Goal: Navigation & Orientation: Find specific page/section

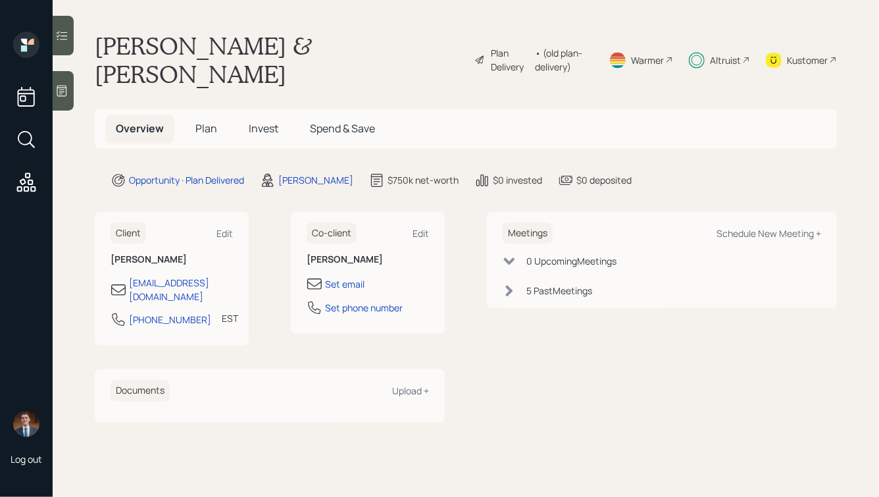
click at [267, 121] on span "Invest" at bounding box center [264, 128] width 30 height 14
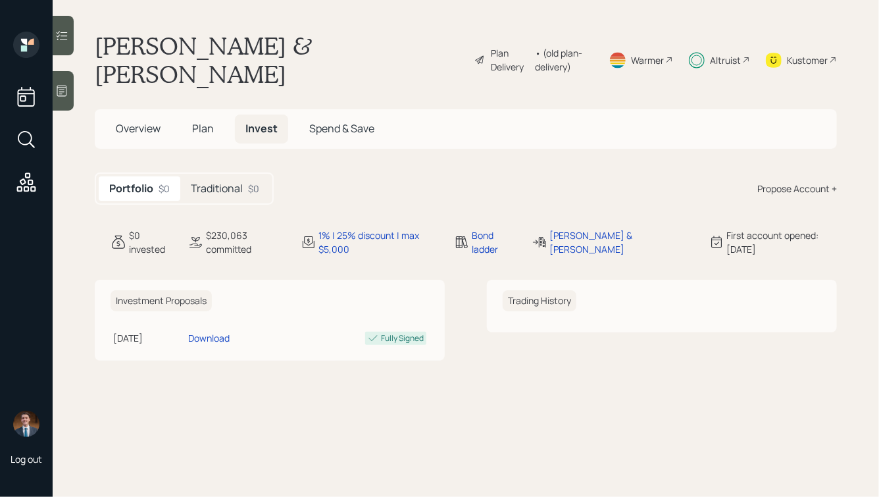
click at [228, 182] on h5 "Traditional" at bounding box center [217, 188] width 52 height 12
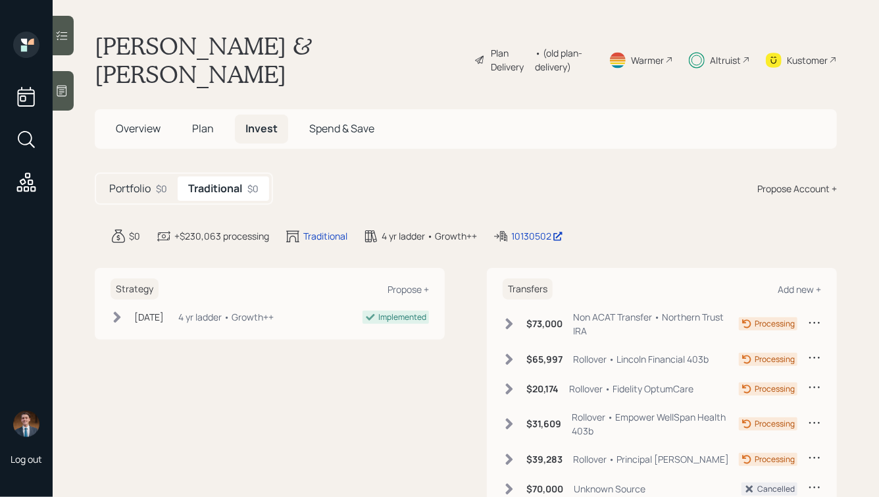
click at [199, 121] on span "Plan" at bounding box center [203, 128] width 22 height 14
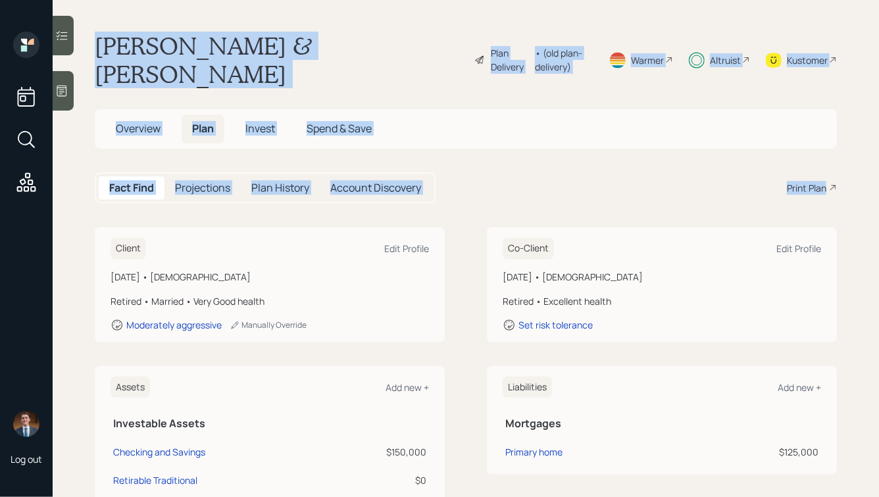
drag, startPoint x: 669, startPoint y: 172, endPoint x: 283, endPoint y: 12, distance: 417.9
click at [283, 12] on main "[PERSON_NAME] & [PERSON_NAME] Plan Delivery • (old plan-delivery) Warmer Altrui…" at bounding box center [466, 248] width 826 height 497
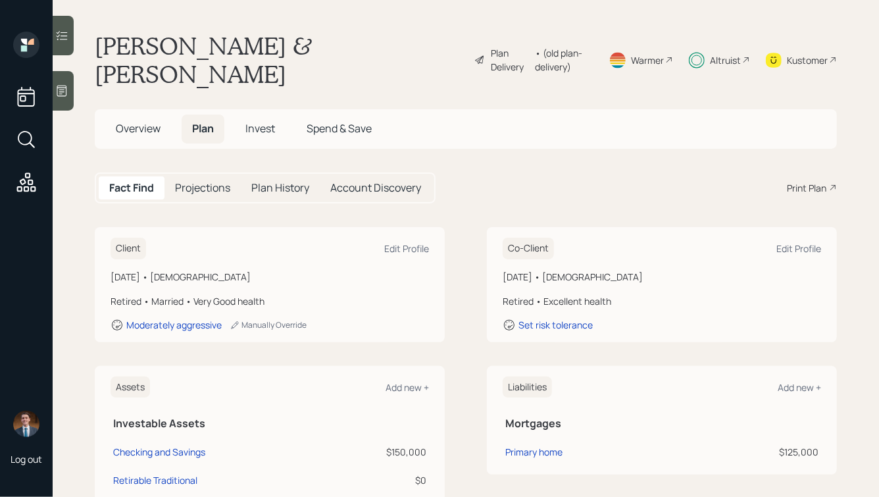
click at [132, 121] on span "Overview" at bounding box center [138, 128] width 45 height 14
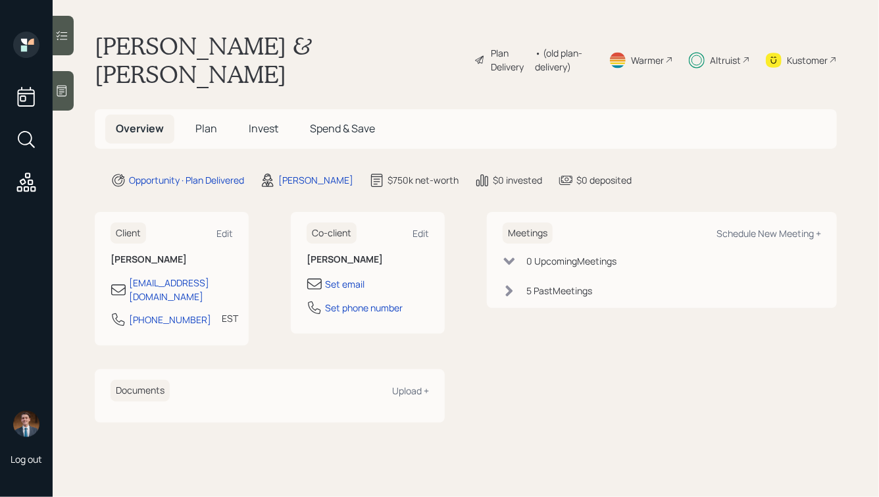
click at [510, 258] on icon at bounding box center [509, 261] width 11 height 7
click at [510, 256] on icon at bounding box center [509, 261] width 7 height 11
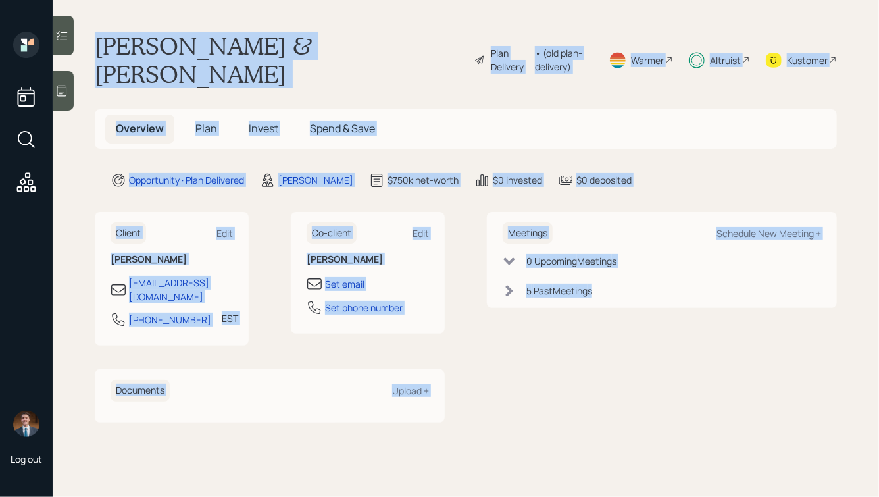
drag, startPoint x: 91, startPoint y: 32, endPoint x: 549, endPoint y: 304, distance: 532.1
click at [549, 304] on main "[PERSON_NAME] & [PERSON_NAME] Plan Delivery • (old plan-delivery) Warmer Altrui…" at bounding box center [466, 248] width 826 height 497
click at [549, 304] on div "Meetings Schedule New Meeting + 0 Upcoming Meeting s 5 Past Meeting s" at bounding box center [662, 317] width 350 height 210
